Goal: Communication & Community: Ask a question

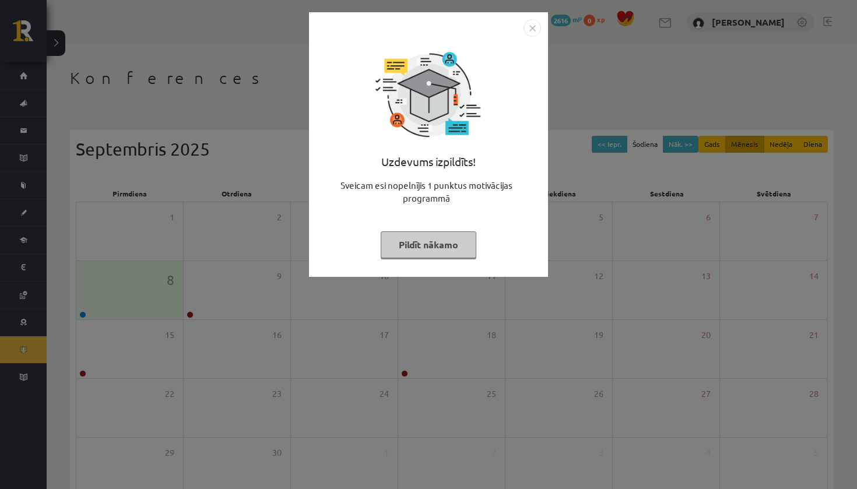
click at [435, 248] on button "Pildīt nākamo" at bounding box center [429, 244] width 96 height 27
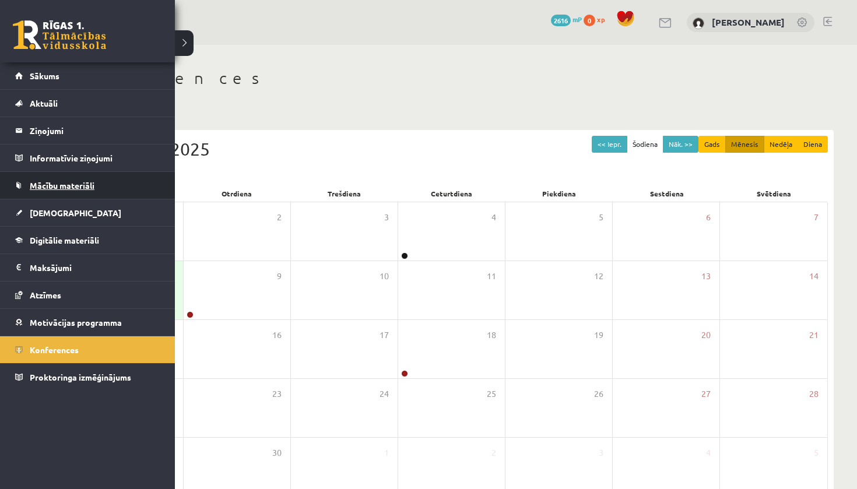
click at [69, 182] on span "Mācību materiāli" at bounding box center [62, 185] width 65 height 10
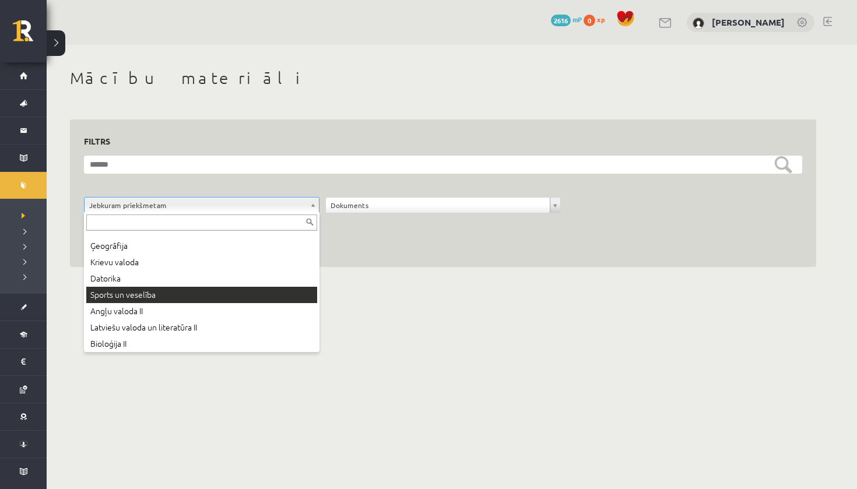
scroll to position [47, 0]
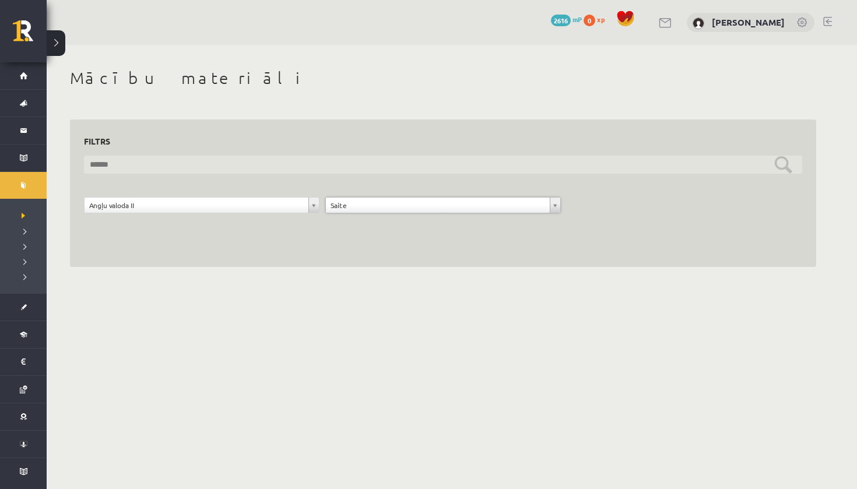
click at [331, 160] on input "text" at bounding box center [443, 165] width 718 height 18
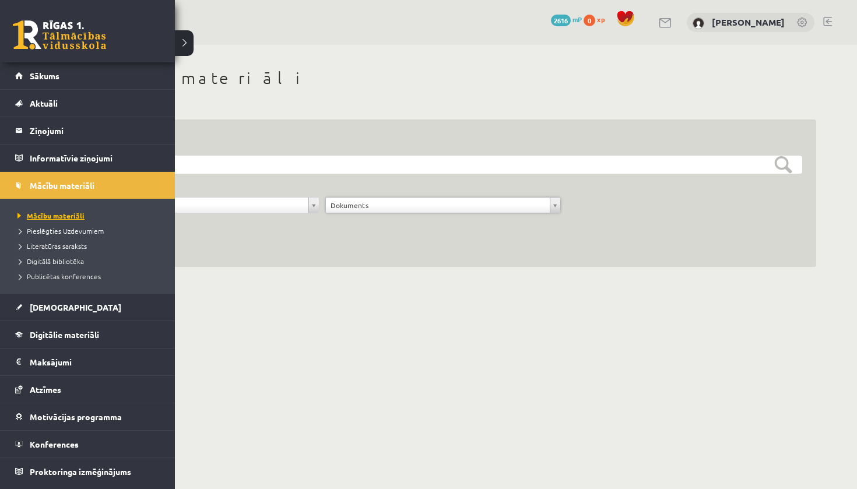
click at [65, 217] on span "Mācību materiāli" at bounding box center [50, 215] width 70 height 9
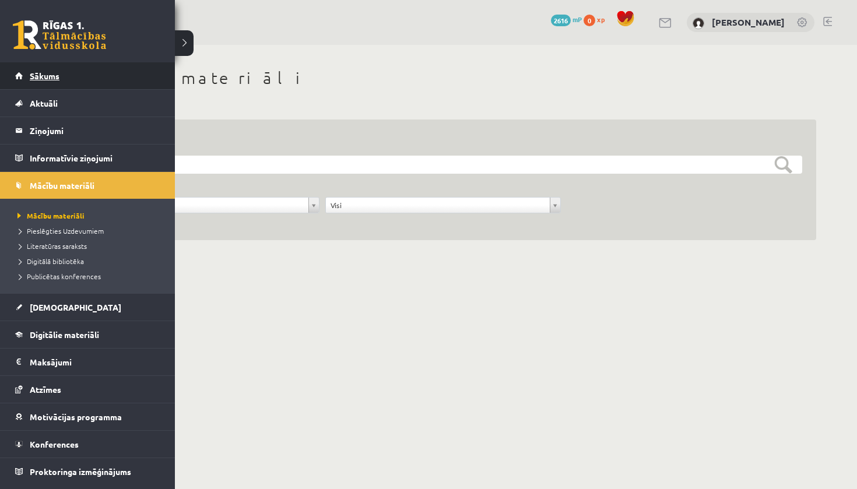
click at [79, 78] on link "Sākums" at bounding box center [87, 75] width 145 height 27
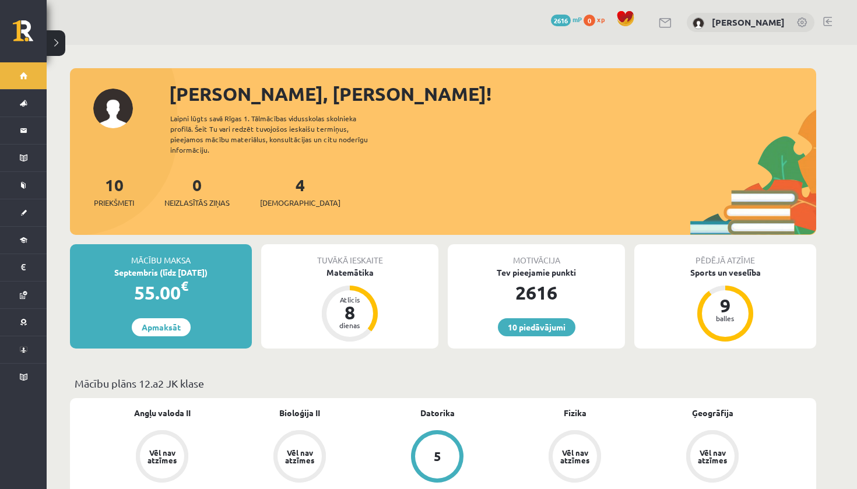
click at [673, 23] on link at bounding box center [666, 23] width 14 height 10
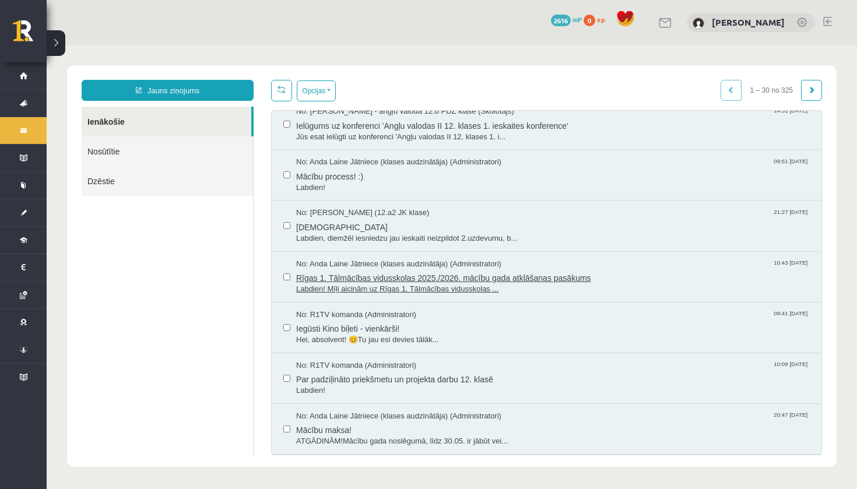
scroll to position [71, 0]
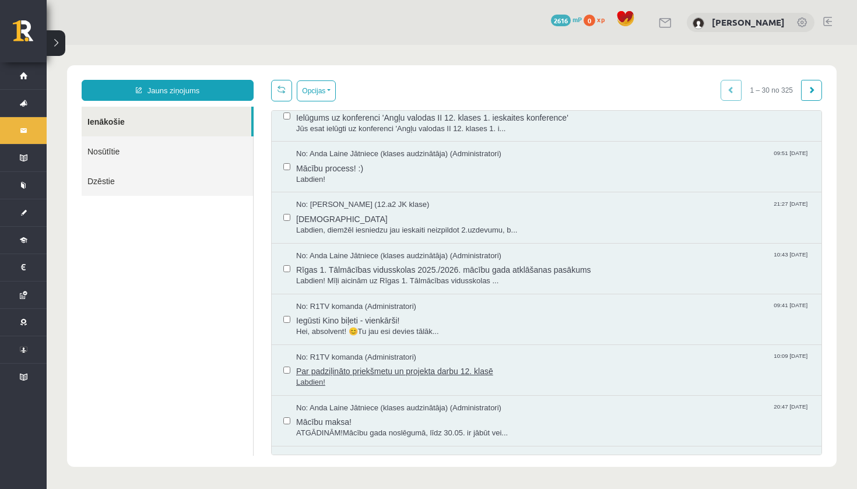
click at [417, 365] on span "Par padziļināto priekšmetu un projekta darbu 12. klasē" at bounding box center [553, 370] width 514 height 15
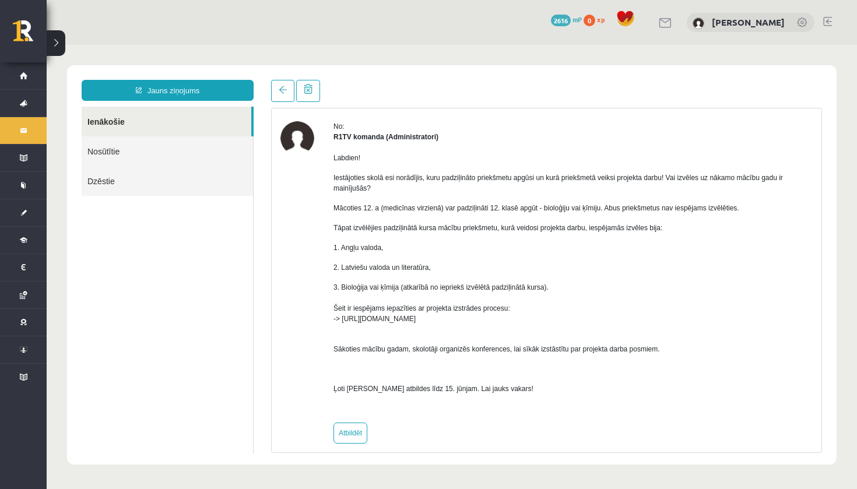
scroll to position [41, 0]
click at [276, 92] on link at bounding box center [282, 91] width 23 height 22
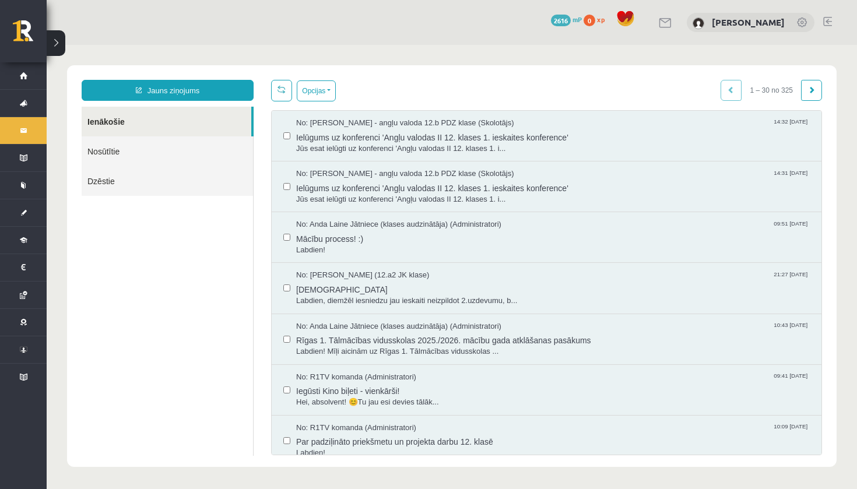
scroll to position [0, 0]
click at [230, 94] on link "Jauns ziņojums" at bounding box center [168, 90] width 172 height 21
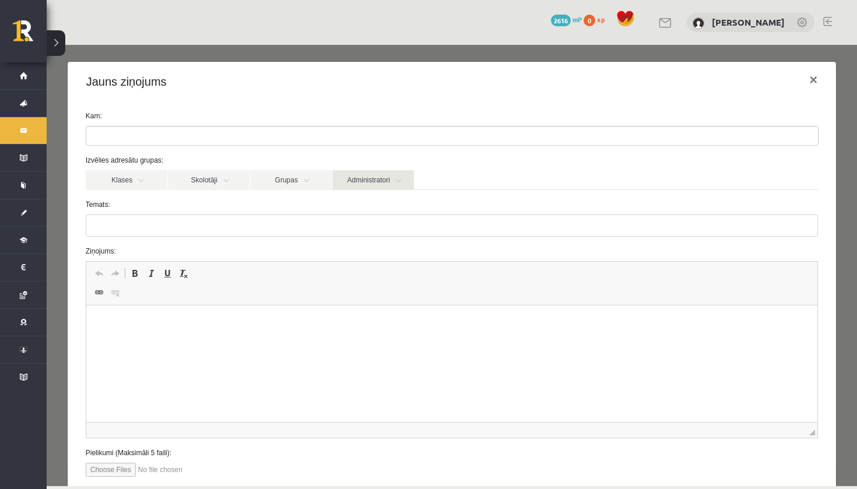
click at [376, 178] on link "Administratori" at bounding box center [373, 180] width 82 height 20
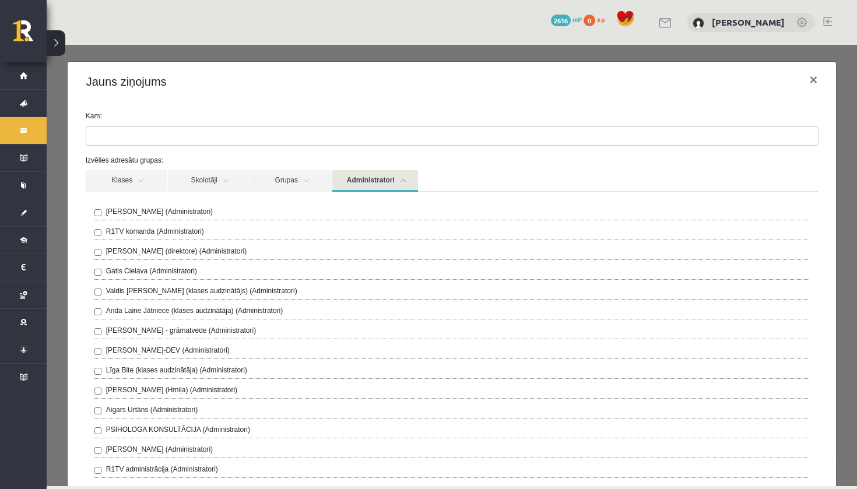
click at [236, 237] on div "R1TV komanda (Administratori)" at bounding box center [451, 233] width 715 height 14
click at [434, 155] on label "Izvēlies adresātu grupas:" at bounding box center [452, 160] width 750 height 10
click at [400, 183] on link "Administratori" at bounding box center [375, 181] width 86 height 22
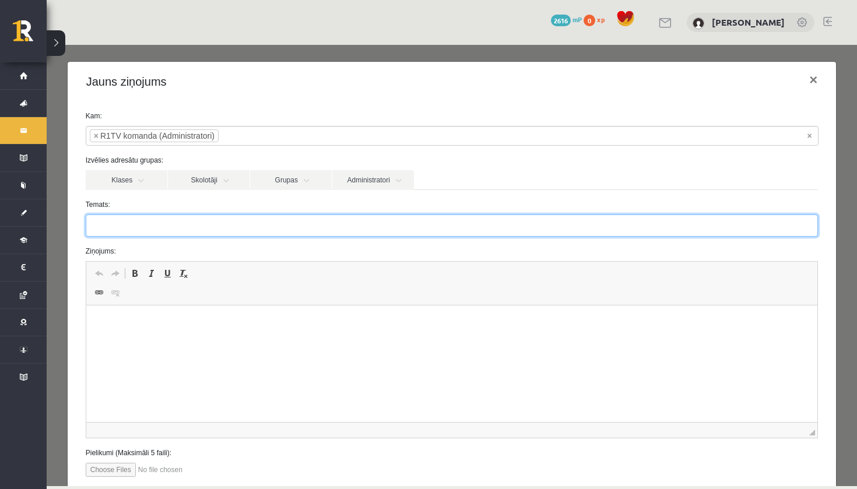
click at [329, 231] on input "Temats:" at bounding box center [452, 226] width 733 height 22
type input "**********"
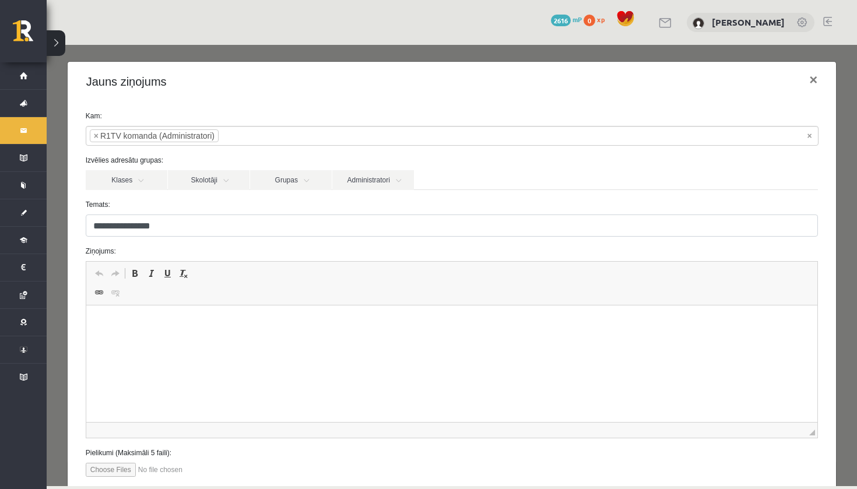
click at [430, 341] on html at bounding box center [452, 323] width 732 height 36
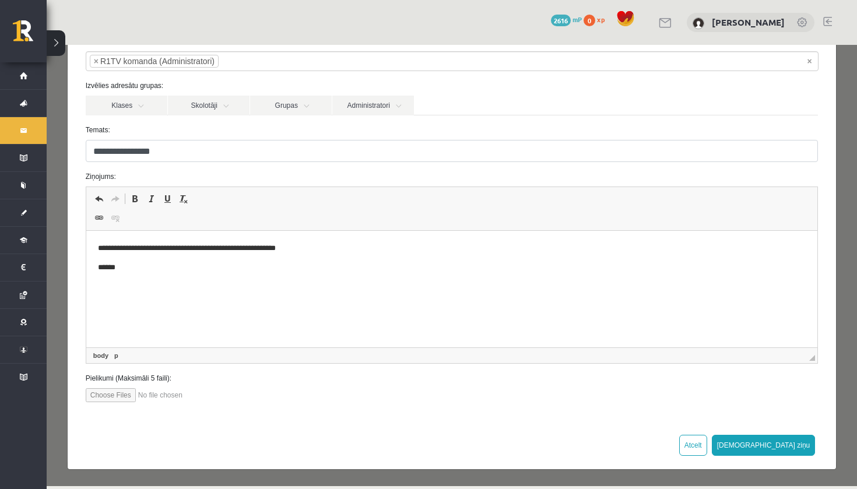
scroll to position [74, 0]
click at [803, 448] on button "[DEMOGRAPHIC_DATA] ziņu" at bounding box center [764, 445] width 104 height 21
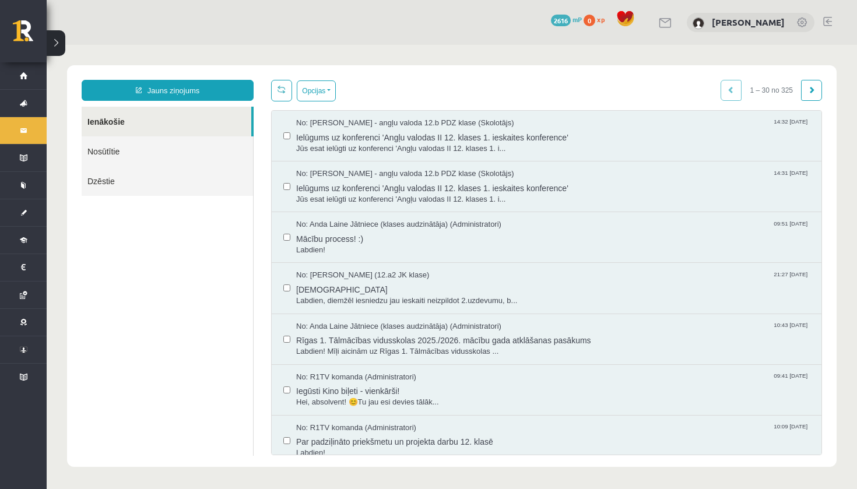
scroll to position [0, 0]
